Goal: Task Accomplishment & Management: Manage account settings

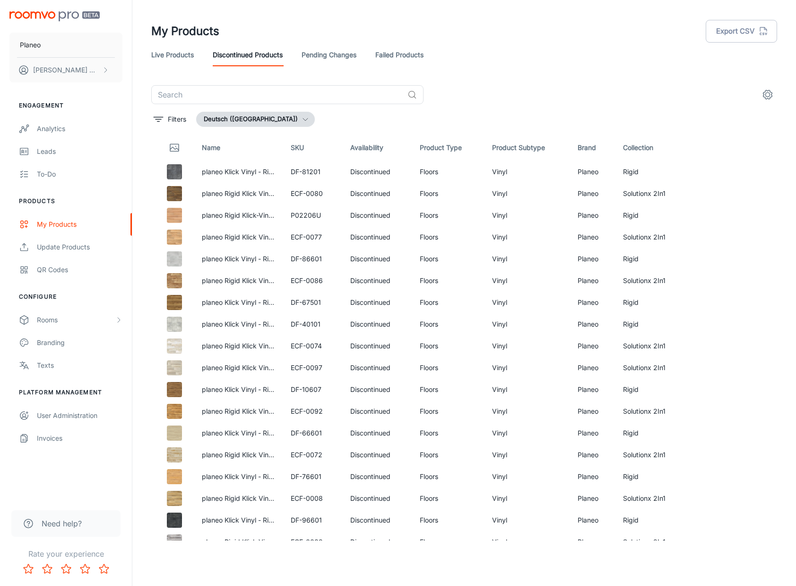
click at [523, 26] on div "My Products Export CSV" at bounding box center [464, 31] width 626 height 25
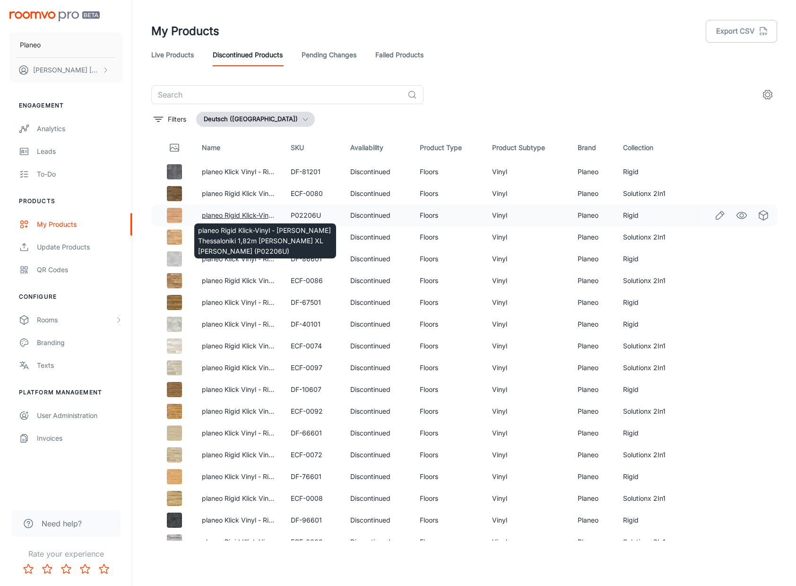
click at [228, 216] on link "planeo Rigid Klick-Vinyl - Eiche Thessaloniki 1,82m lange XL Diele (P02206U)" at bounding box center [378, 215] width 353 height 8
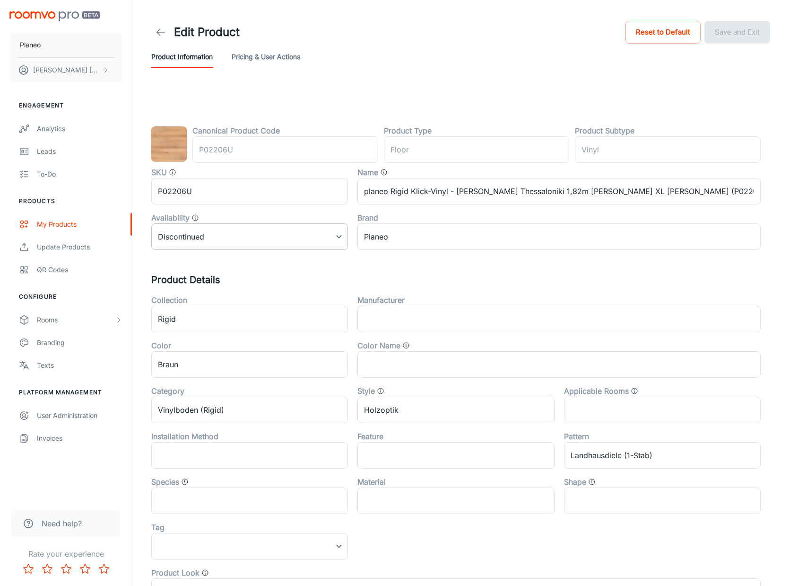
type input "Boden"
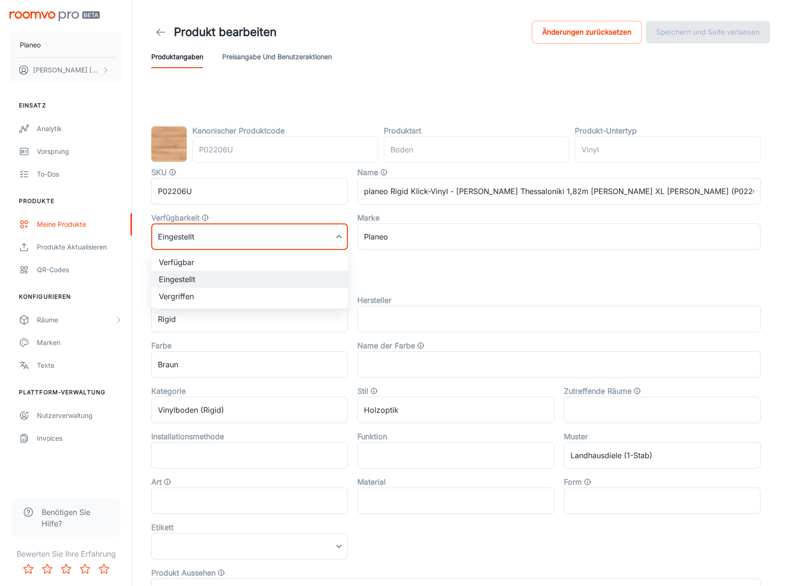
click at [224, 236] on body "Planeo Viktor Neufeld Einsatz Analytik Vorsprung To-dos Produkte Meine Produkte…" at bounding box center [398, 293] width 796 height 586
click at [209, 264] on li "Verfügbar" at bounding box center [249, 261] width 197 height 17
type input "0"
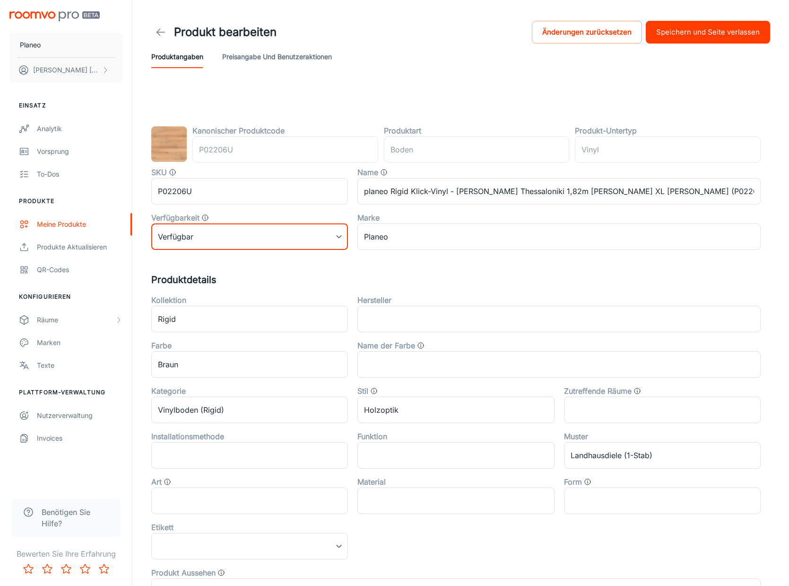
click at [720, 38] on button "Speichern und Seite verlassen" at bounding box center [708, 32] width 124 height 23
